Goal: Entertainment & Leisure: Consume media (video, audio)

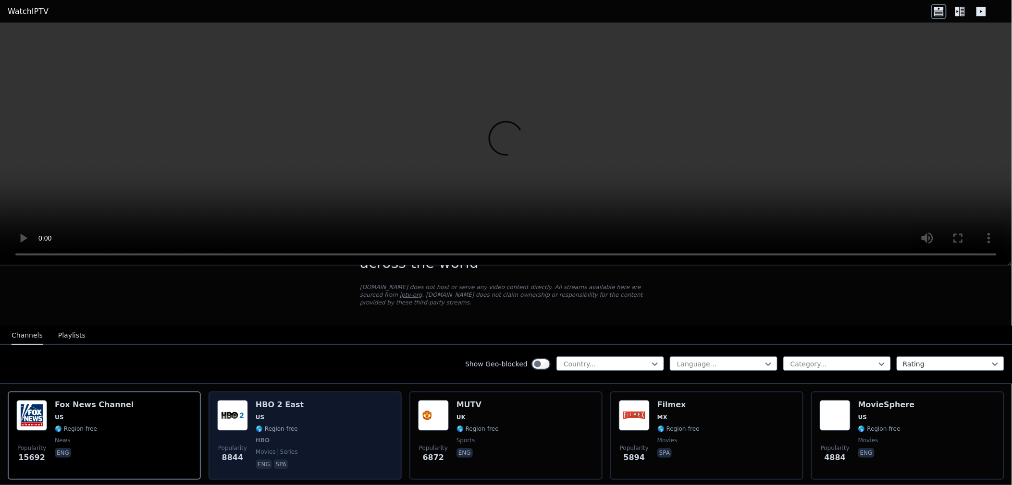
scroll to position [107, 0]
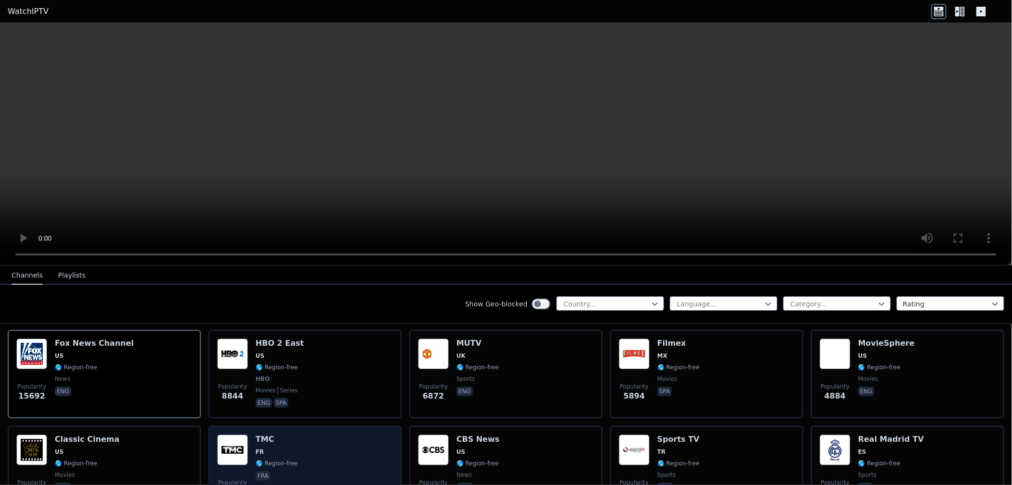
click at [303, 439] on div "Popularity 3743 TMC FR 🌎 Region-free fra" at bounding box center [305, 469] width 176 height 69
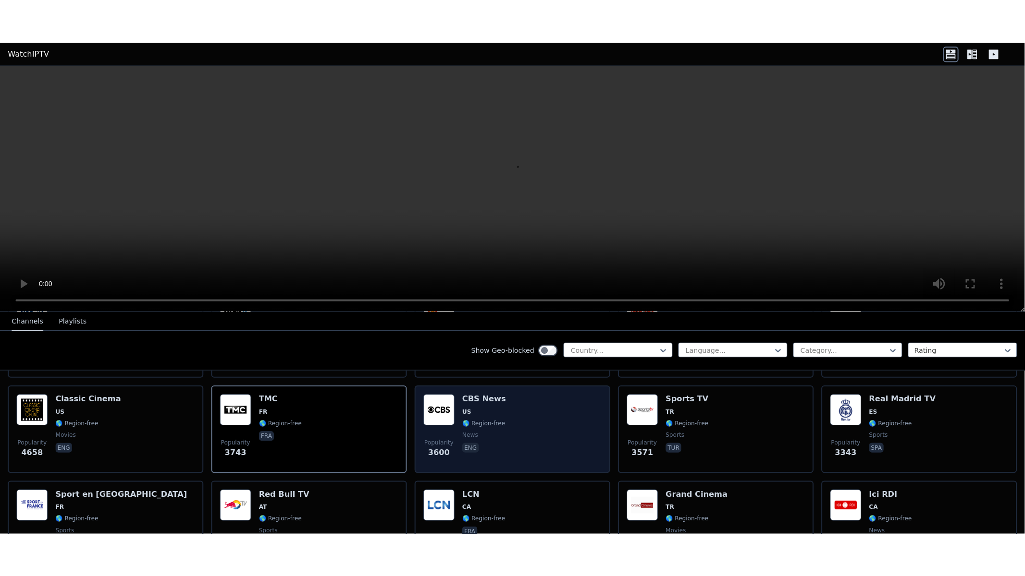
scroll to position [213, 0]
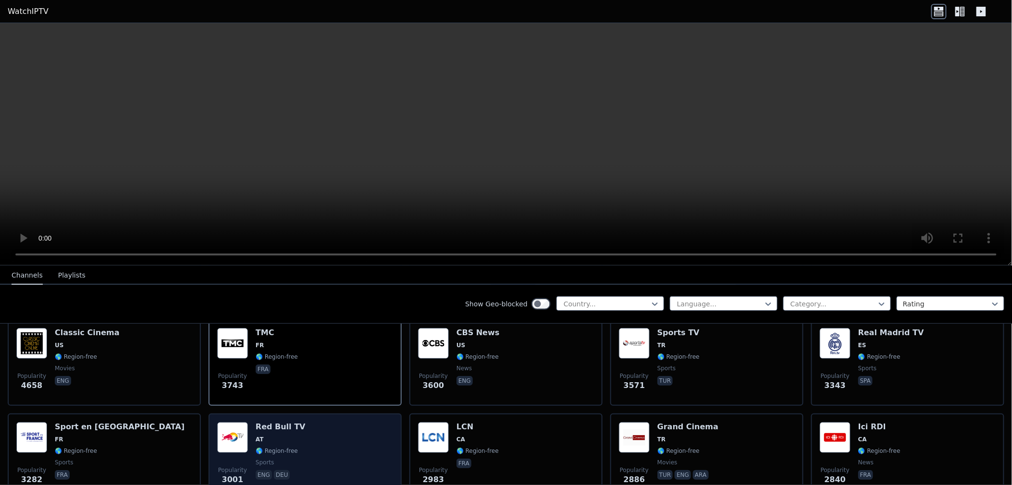
click at [319, 422] on div "Popularity 3001 Red Bull TV AT 🌎 Region-free sports eng deu" at bounding box center [305, 456] width 176 height 69
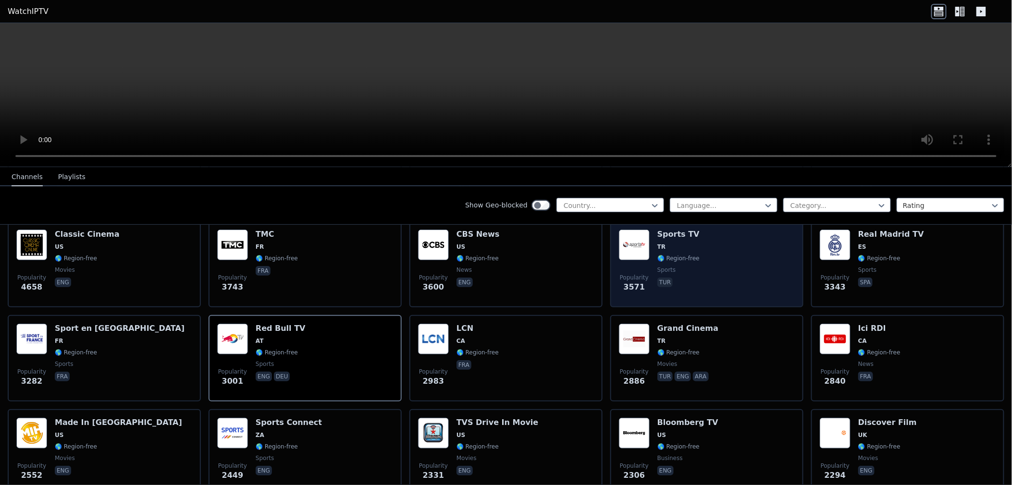
click at [689, 255] on div "Sports TV TR 🌎 Region-free sports tur" at bounding box center [678, 264] width 42 height 69
